Goal: Task Accomplishment & Management: Manage account settings

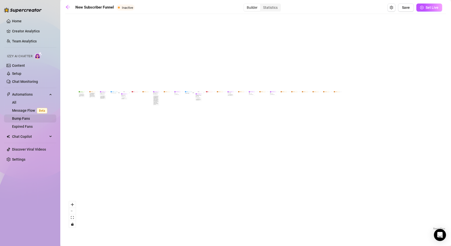
click at [24, 121] on link "Bump Fans" at bounding box center [21, 119] width 18 height 4
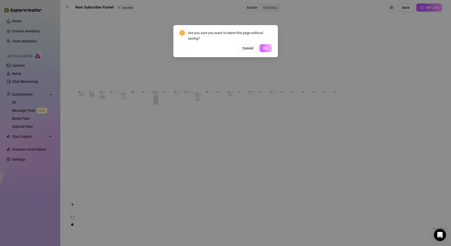
click at [266, 49] on span "OK" at bounding box center [265, 48] width 5 height 4
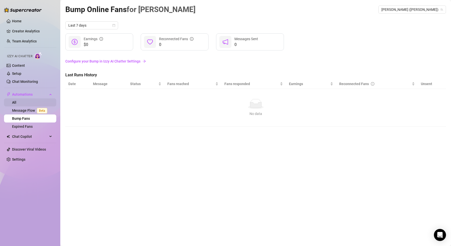
click at [16, 101] on link "All" at bounding box center [14, 102] width 4 height 4
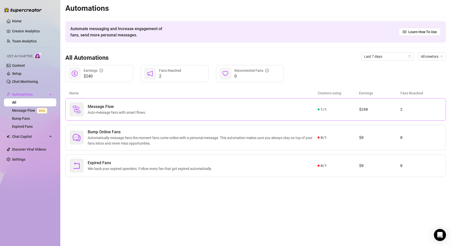
click at [84, 113] on div "Message Flow Auto-message fans with smart flows." at bounding box center [194, 109] width 248 height 14
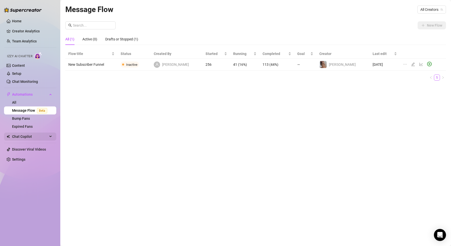
click at [30, 137] on span "Chat Copilot" at bounding box center [30, 137] width 36 height 8
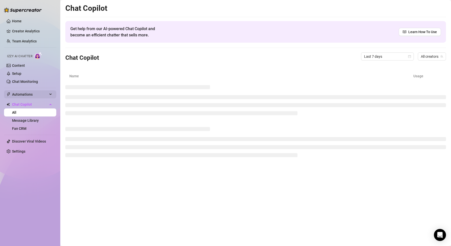
click at [28, 96] on span "Automations" at bounding box center [30, 94] width 36 height 8
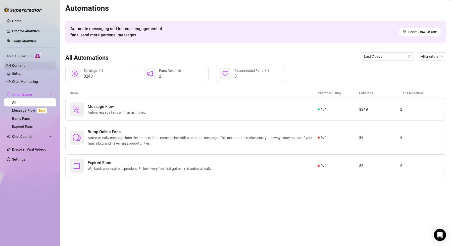
click at [25, 66] on link "Content" at bounding box center [18, 66] width 13 height 4
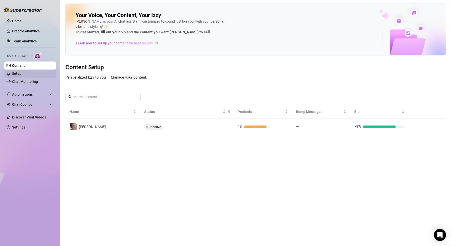
click at [21, 75] on link "Setup" at bounding box center [16, 74] width 9 height 4
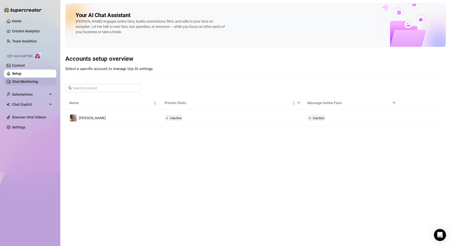
click at [29, 81] on link "Chat Monitoring" at bounding box center [25, 82] width 26 height 4
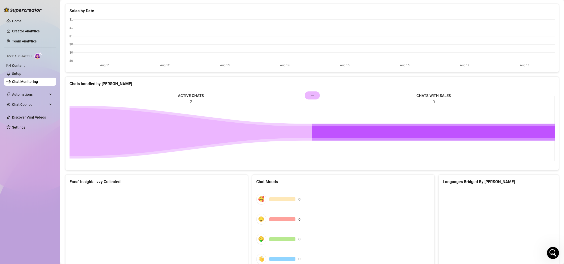
click at [308, 95] on rect at bounding box center [312, 128] width 485 height 75
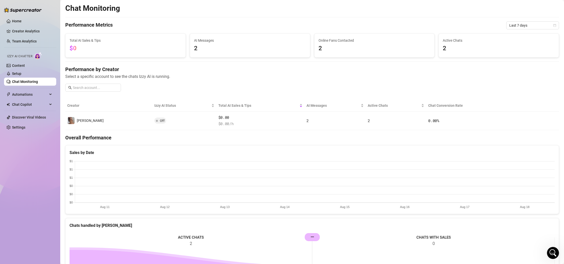
click at [245, 52] on span "2" at bounding box center [250, 49] width 112 height 10
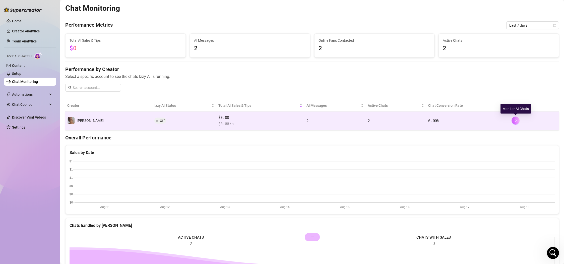
click at [358, 120] on button "button" at bounding box center [516, 121] width 8 height 8
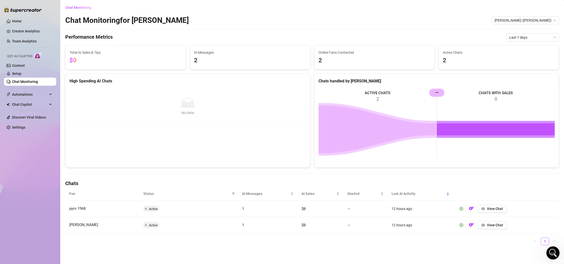
click at [358, 205] on icon "Open Intercom Messenger" at bounding box center [552, 252] width 8 height 8
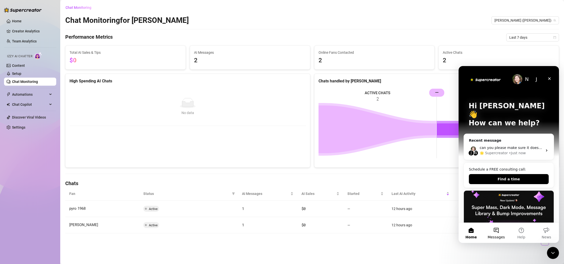
click at [358, 205] on button "Messages" at bounding box center [496, 233] width 25 height 20
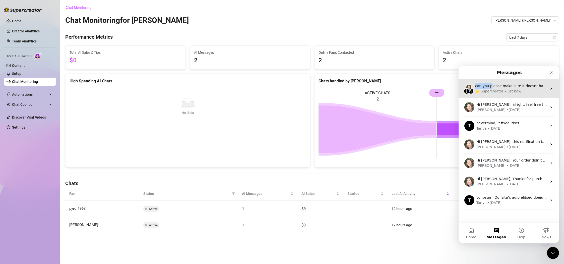
click at [358, 83] on div "can you please make sure it doesnt happen again ?" at bounding box center [511, 85] width 72 height 5
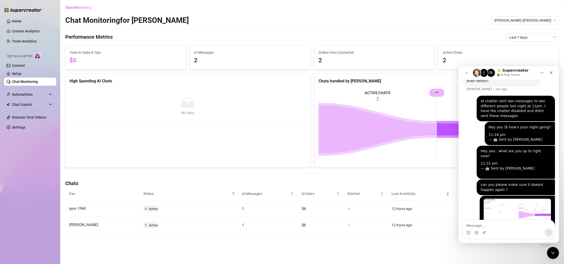
scroll to position [134, 0]
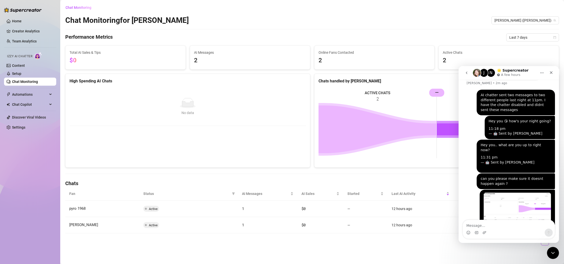
click at [358, 180] on h4 "Chats" at bounding box center [312, 183] width 494 height 7
click at [358, 73] on button "go back" at bounding box center [467, 73] width 10 height 10
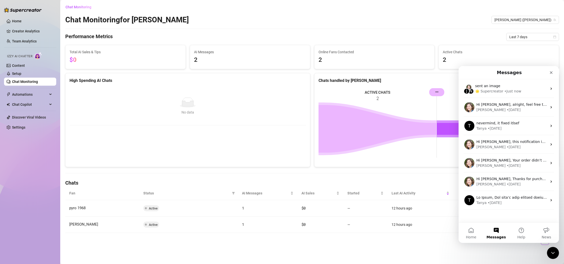
click at [358, 32] on div "Chat Monitoring Chat Monitoring for [PERSON_NAME] [PERSON_NAME] ([PERSON_NAME])…" at bounding box center [312, 126] width 494 height 246
click at [358, 73] on icon "Close" at bounding box center [551, 72] width 3 height 3
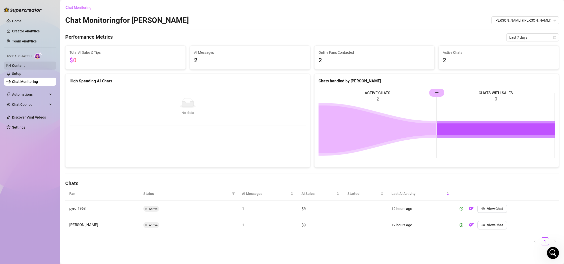
click at [20, 66] on link "Content" at bounding box center [18, 66] width 13 height 4
